Goal: Information Seeking & Learning: Learn about a topic

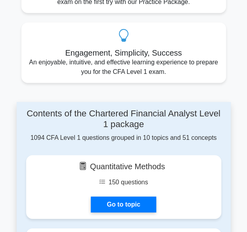
scroll to position [551, 0]
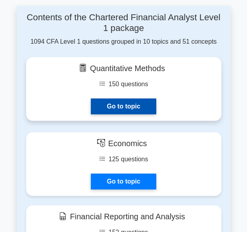
click at [134, 113] on link "Go to topic" at bounding box center [123, 106] width 65 height 16
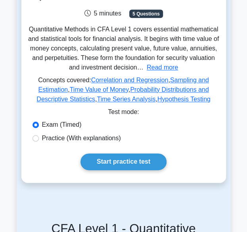
scroll to position [209, 0]
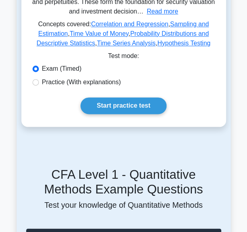
click at [85, 77] on label "Practice (With explanations)" at bounding box center [81, 82] width 79 height 10
click at [39, 79] on input "Practice (With explanations)" at bounding box center [36, 82] width 6 height 6
radio input "true"
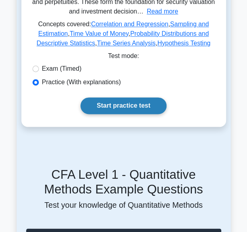
click at [110, 97] on link "Start practice test" at bounding box center [124, 105] width 86 height 17
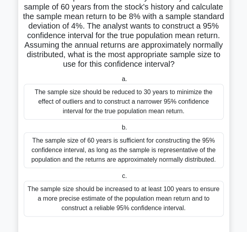
scroll to position [68, 0]
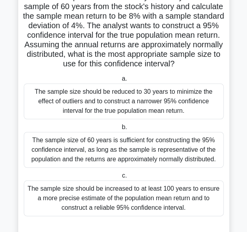
click at [168, 110] on div "The sample size should be reduced to 30 years to minimize the effect of outlier…" at bounding box center [124, 101] width 200 height 36
click at [120, 81] on input "a. The sample size should be reduced to 30 years to minimize the effect of outl…" at bounding box center [120, 78] width 0 height 5
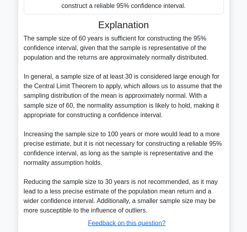
scroll to position [332, 0]
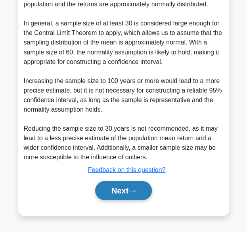
click at [118, 187] on button "Next" at bounding box center [123, 190] width 57 height 19
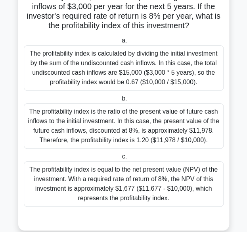
scroll to position [71, 0]
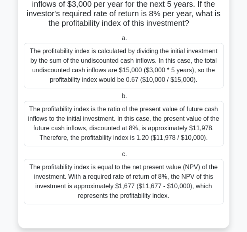
click at [144, 127] on div "The profitability index is the ratio of the present value of future cash inflow…" at bounding box center [124, 123] width 200 height 45
click at [120, 99] on input "b. The profitability index is the ratio of the present value of future cash inf…" at bounding box center [120, 96] width 0 height 5
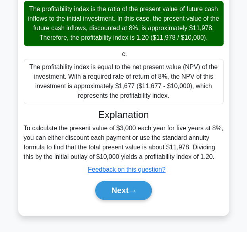
scroll to position [179, 0]
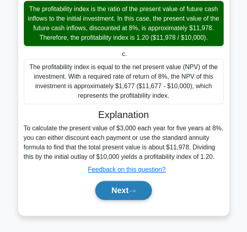
click at [111, 193] on button "Next" at bounding box center [123, 190] width 57 height 19
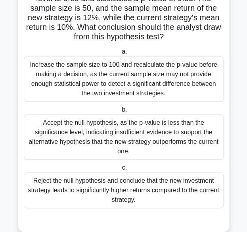
scroll to position [101, 0]
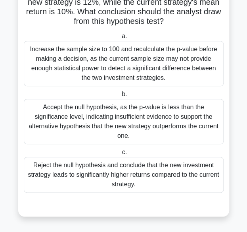
click at [115, 53] on div "Increase the sample size to 100 and recalculate the p-value before making a dec…" at bounding box center [124, 63] width 200 height 45
click at [120, 39] on input "a. Increase the sample size to 100 and recalculate the p-value before making a …" at bounding box center [120, 36] width 0 height 5
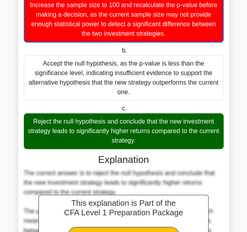
scroll to position [0, 0]
